Goal: Task Accomplishment & Management: Manage account settings

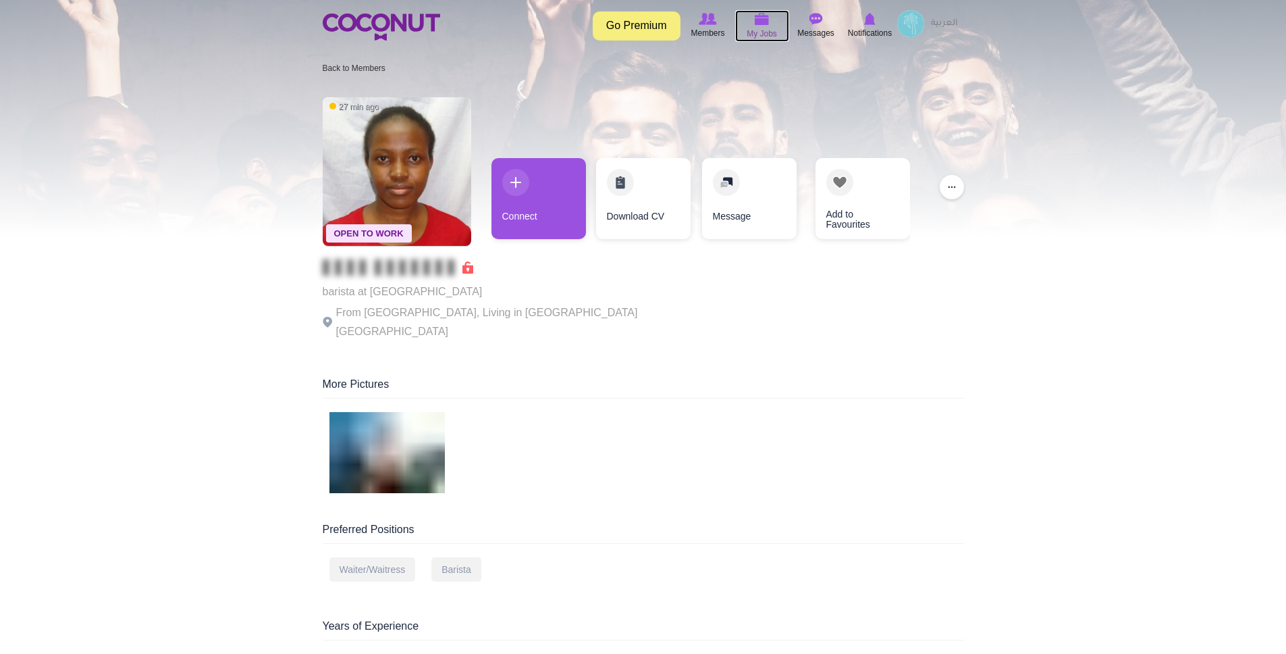
click at [760, 30] on span "My Jobs" at bounding box center [762, 34] width 30 height 14
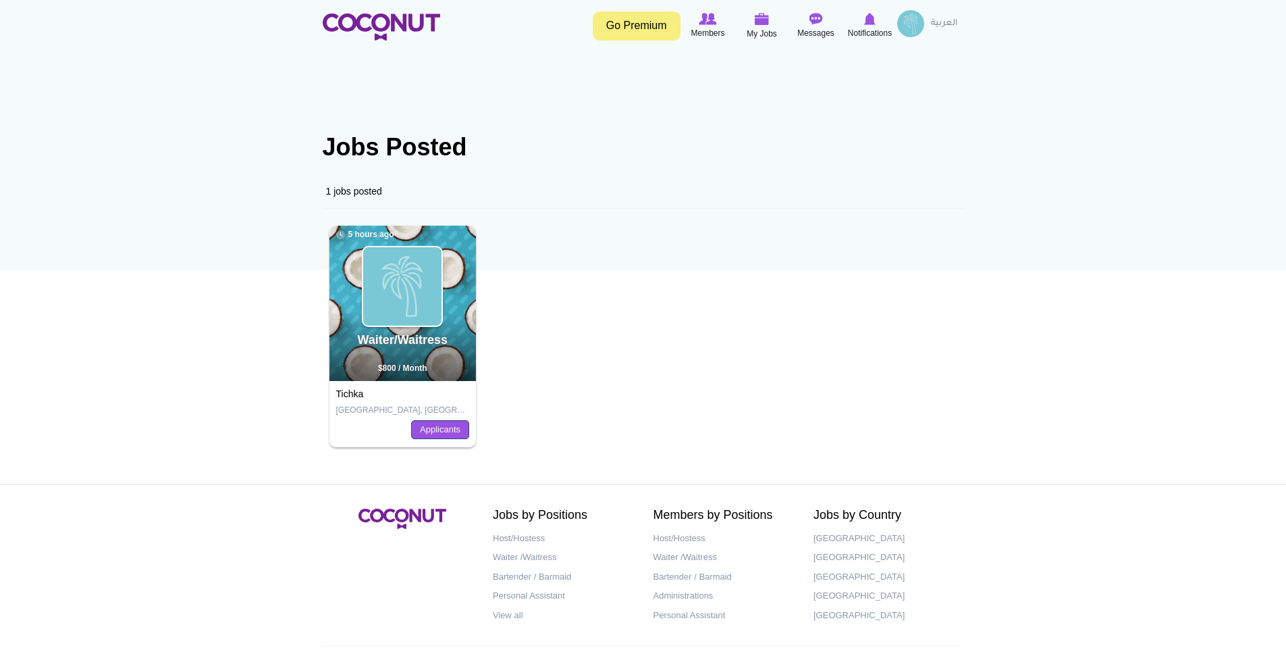
click at [436, 427] on link "Applicants" at bounding box center [440, 429] width 58 height 19
